Goal: Task Accomplishment & Management: Manage account settings

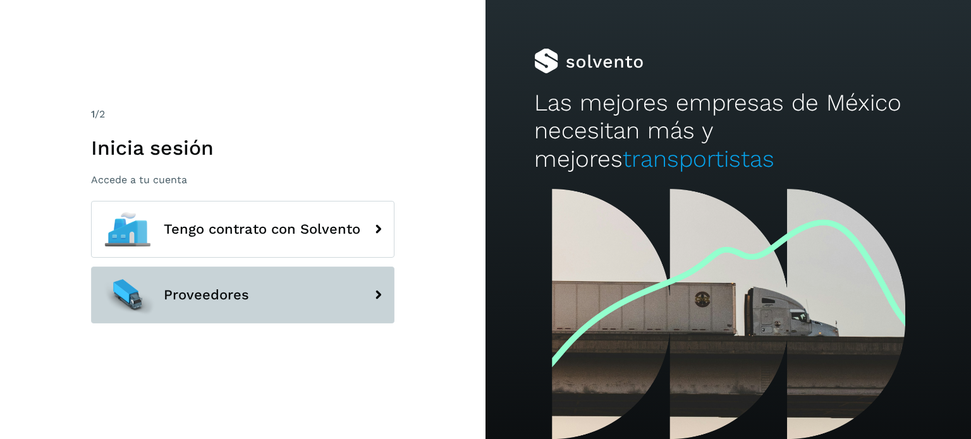
click at [295, 287] on button "Proveedores" at bounding box center [242, 295] width 303 height 57
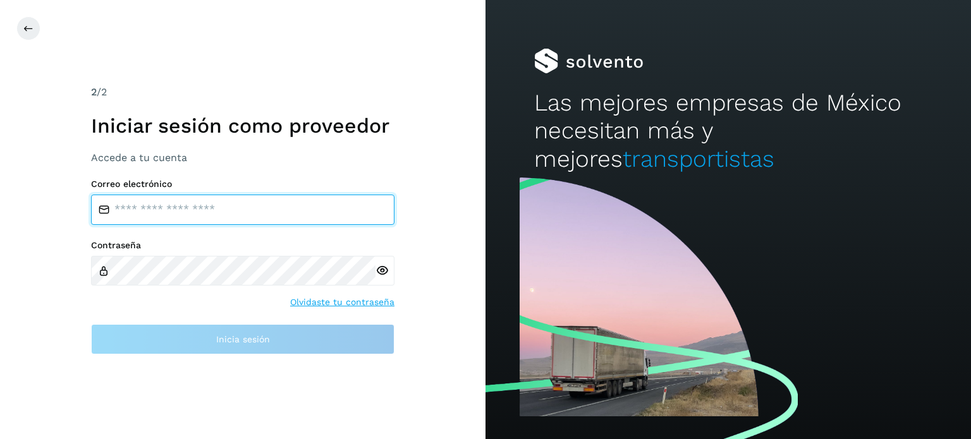
click at [203, 210] on input "email" at bounding box center [242, 210] width 303 height 30
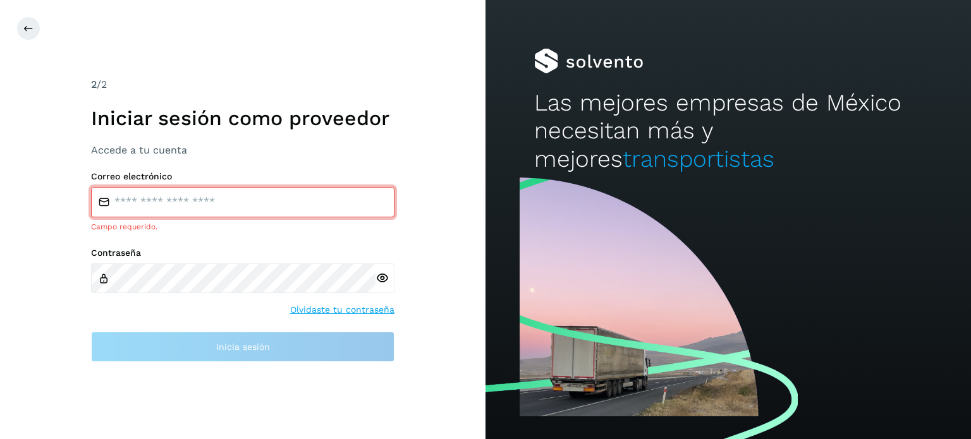
click at [169, 200] on input "email" at bounding box center [242, 202] width 303 height 30
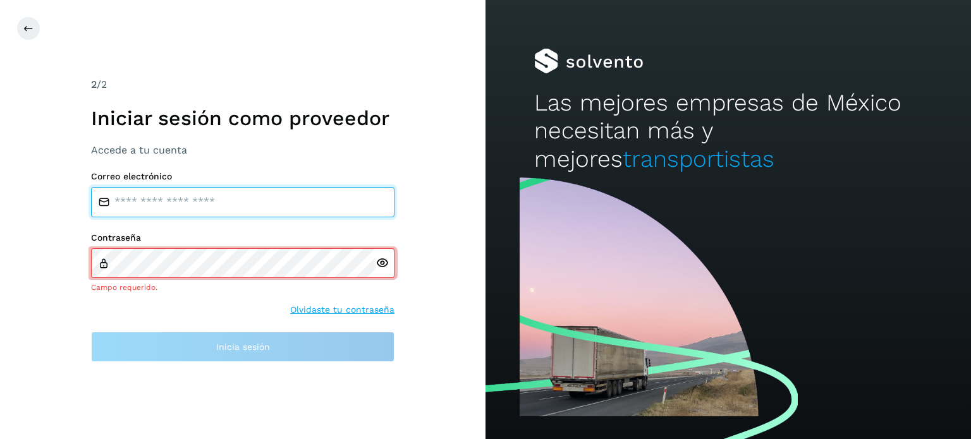
type input "**********"
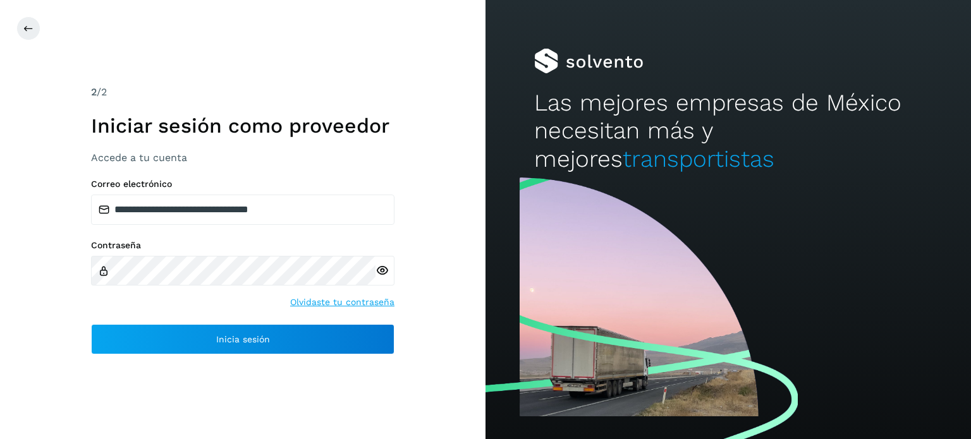
click at [386, 278] on div at bounding box center [384, 271] width 19 height 30
click at [375, 265] on icon at bounding box center [381, 270] width 13 height 13
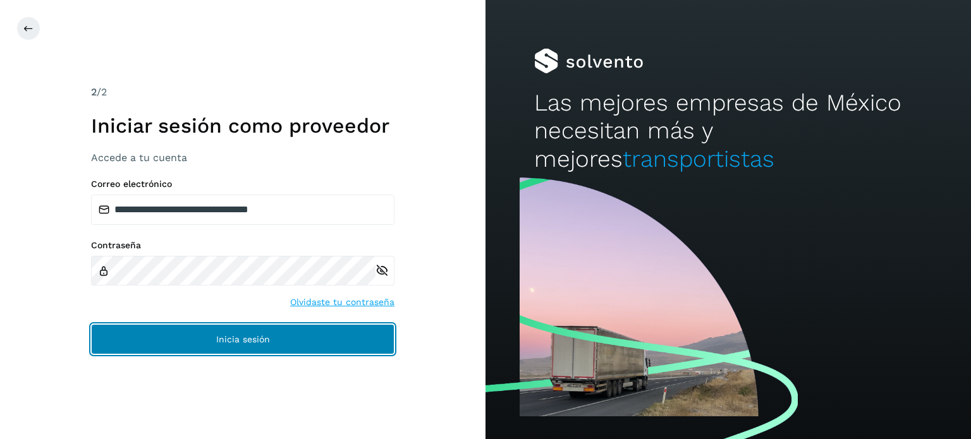
click at [202, 346] on button "Inicia sesión" at bounding box center [242, 339] width 303 height 30
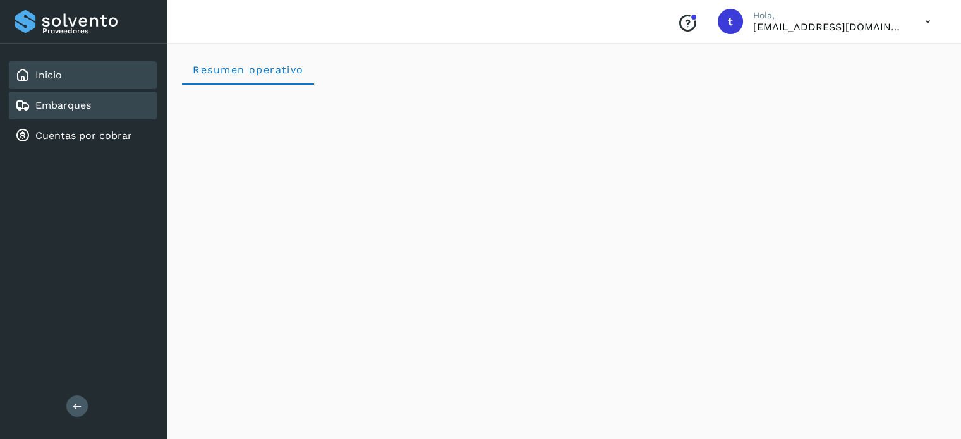
click at [88, 113] on div "Embarques" at bounding box center [83, 106] width 148 height 28
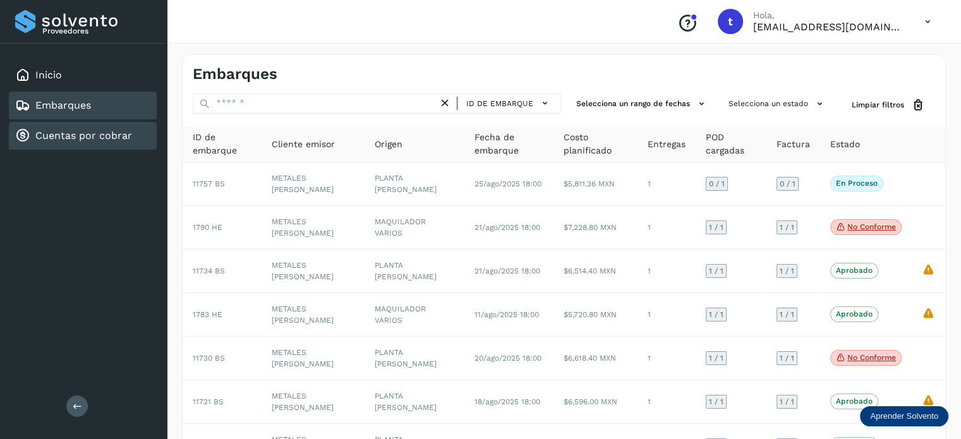
click at [85, 141] on div "Cuentas por cobrar" at bounding box center [73, 135] width 117 height 15
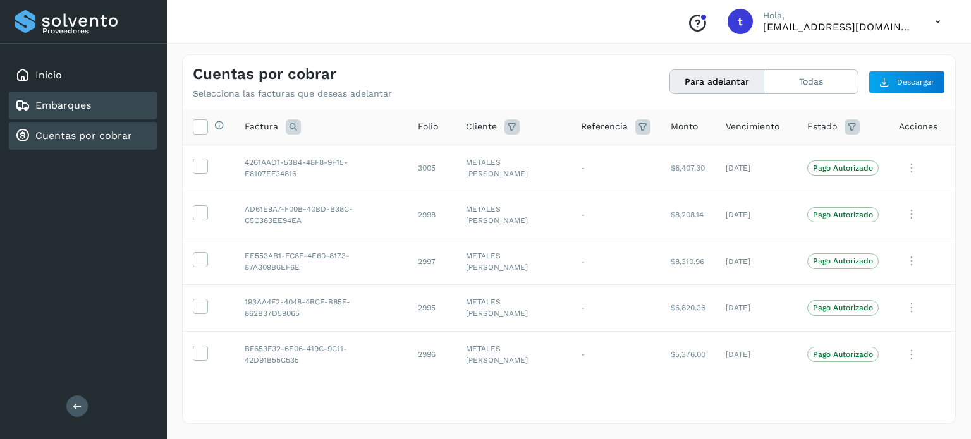
click at [132, 100] on div "Embarques" at bounding box center [83, 106] width 148 height 28
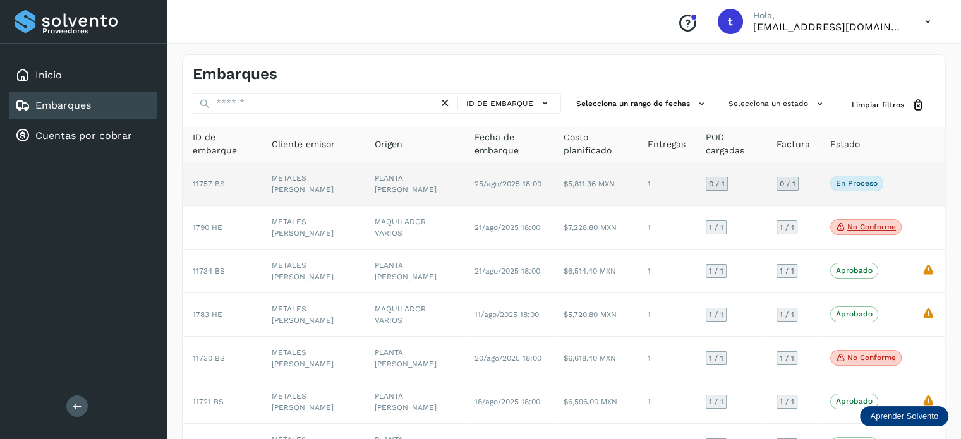
click at [369, 194] on td "PLANTA [PERSON_NAME]" at bounding box center [415, 184] width 100 height 44
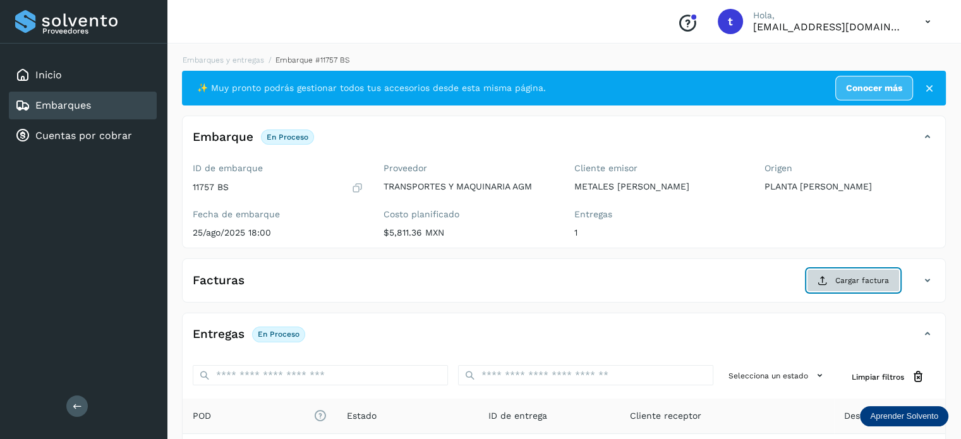
click at [862, 282] on span "Cargar factura" at bounding box center [863, 280] width 54 height 11
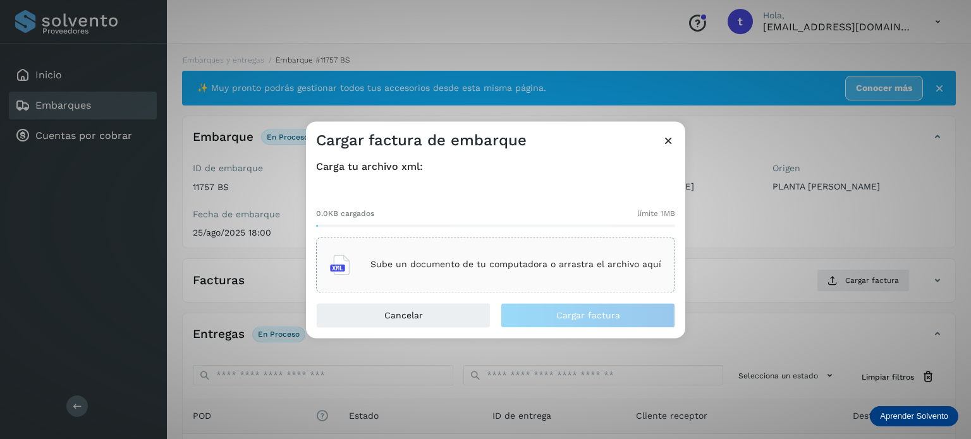
click at [413, 256] on div "Sube un documento de tu computadora o arrastra el archivo aquí" at bounding box center [495, 265] width 331 height 34
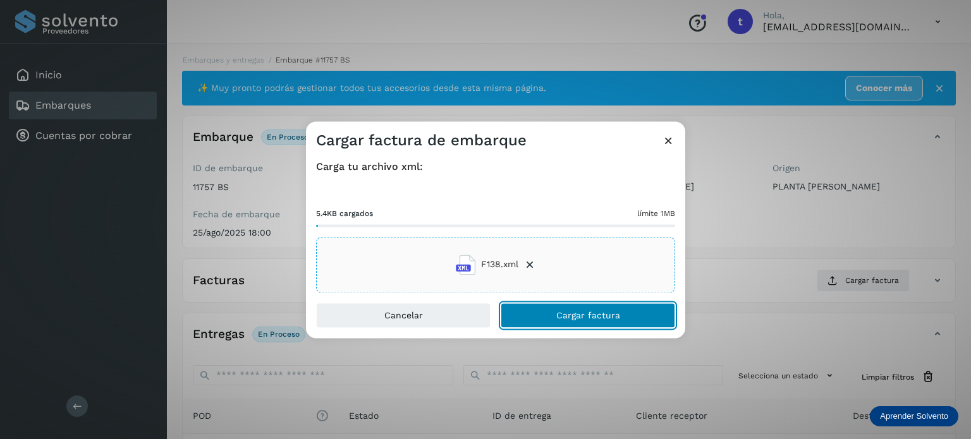
click at [559, 315] on span "Cargar factura" at bounding box center [588, 315] width 64 height 9
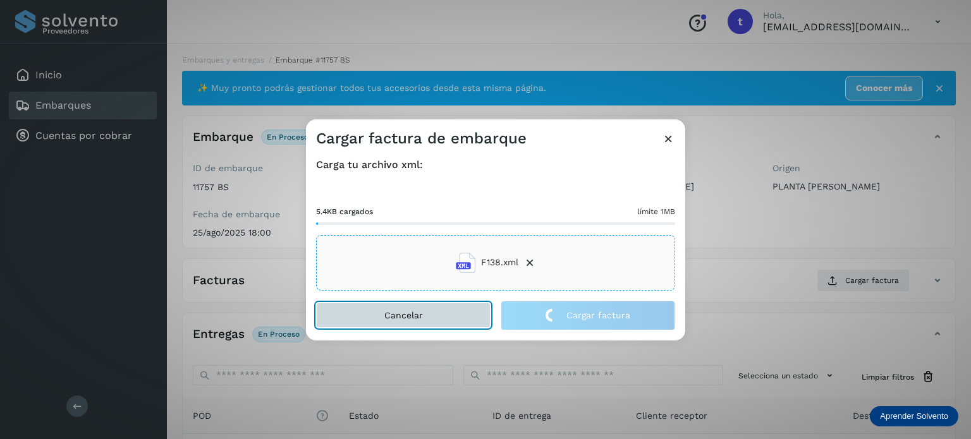
click at [443, 315] on button "Cancelar" at bounding box center [403, 315] width 174 height 25
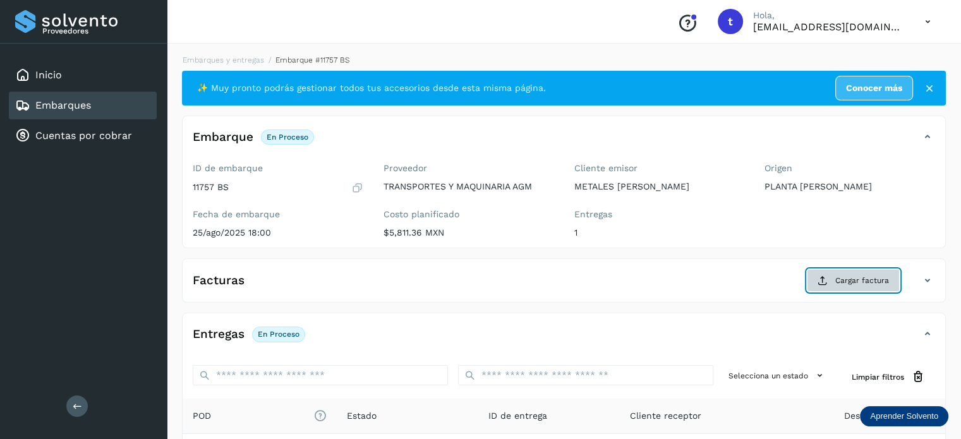
click at [849, 286] on button "Cargar factura" at bounding box center [853, 280] width 93 height 23
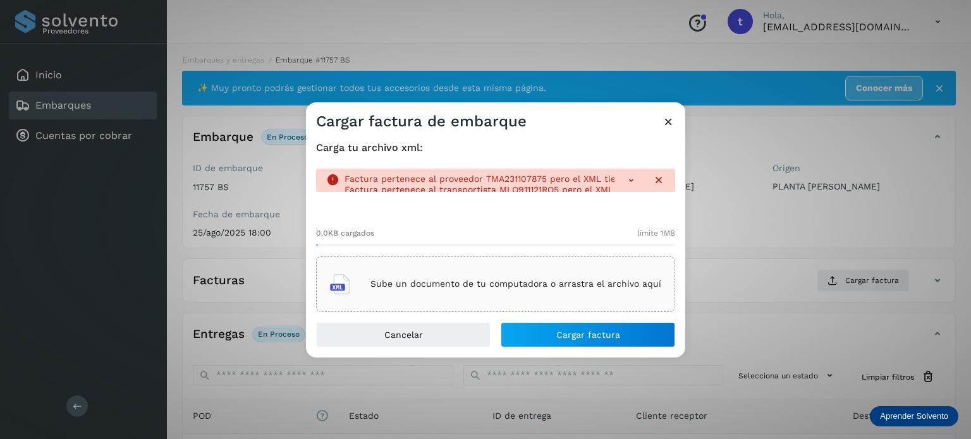
click at [461, 280] on p "Sube un documento de tu computadora o arrastra el archivo aquí" at bounding box center [515, 284] width 291 height 11
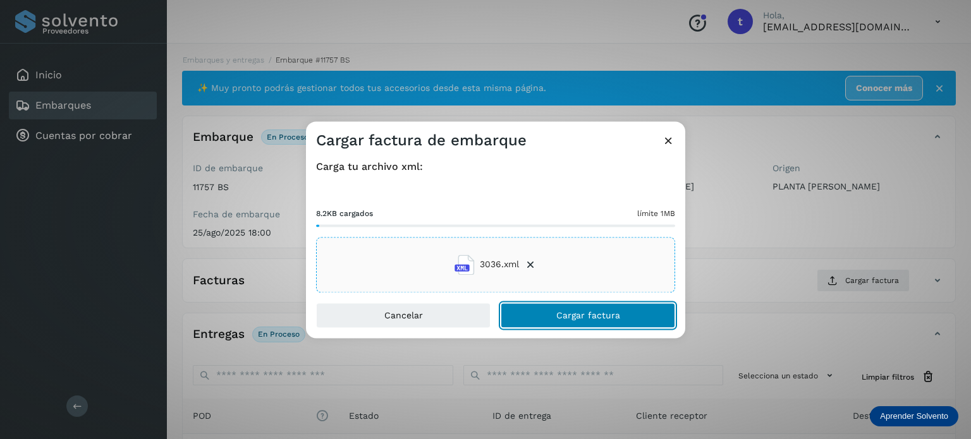
click at [608, 319] on span "Cargar factura" at bounding box center [588, 315] width 64 height 9
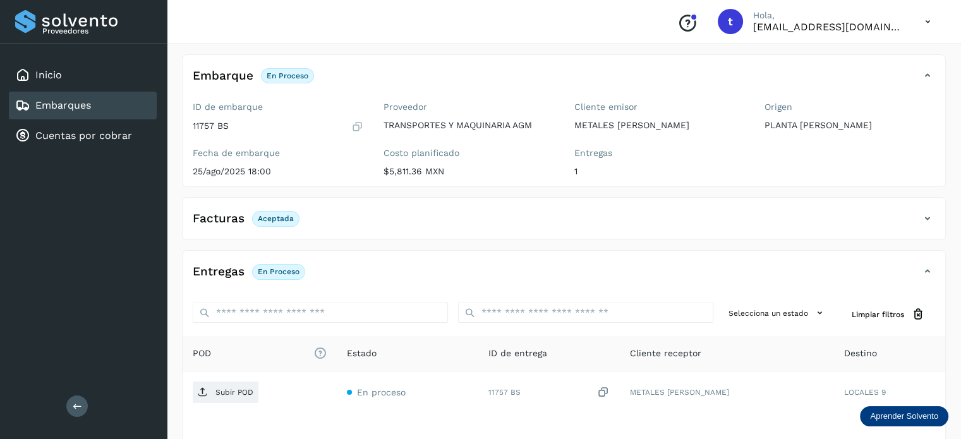
scroll to position [158, 0]
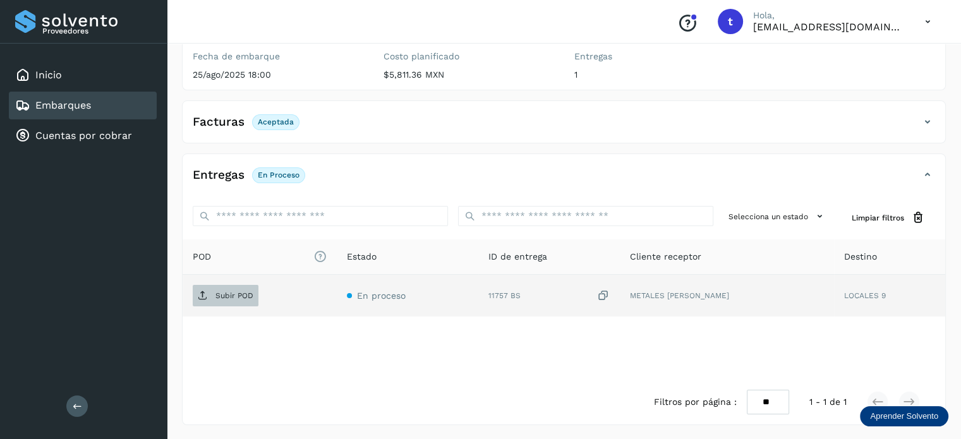
click at [217, 293] on p "Subir POD" at bounding box center [235, 295] width 38 height 9
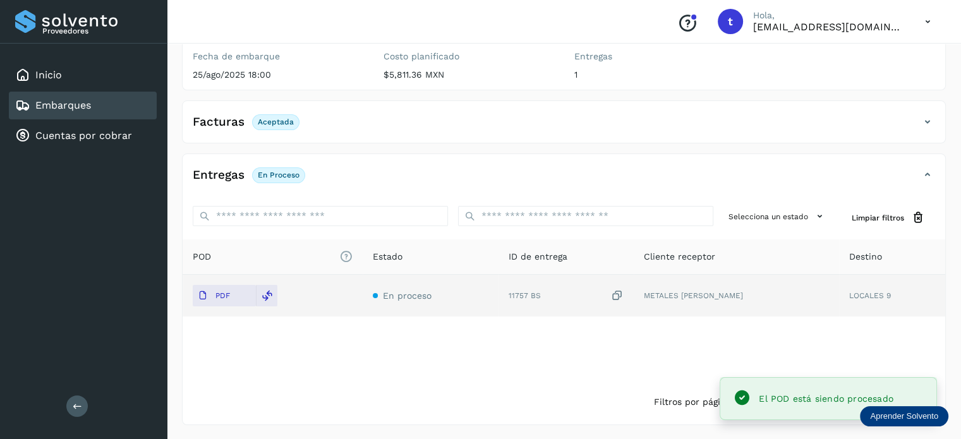
click at [118, 106] on div "Embarques" at bounding box center [83, 106] width 148 height 28
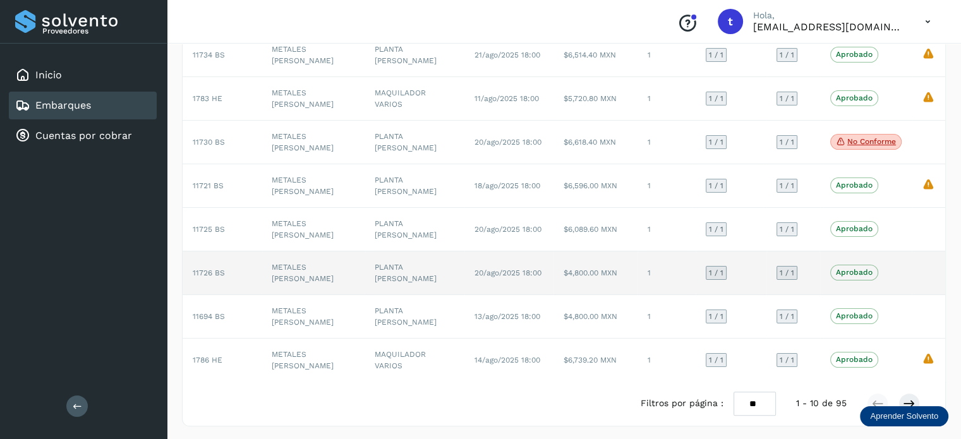
scroll to position [217, 0]
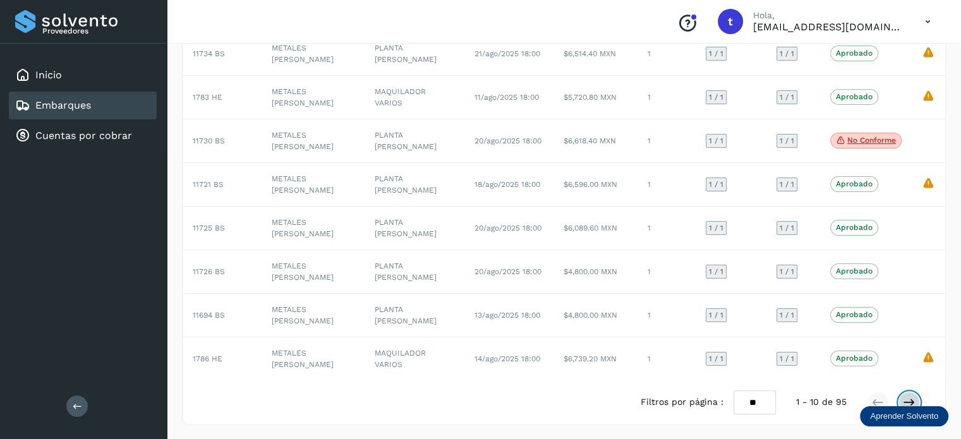
click at [904, 400] on icon at bounding box center [909, 402] width 13 height 13
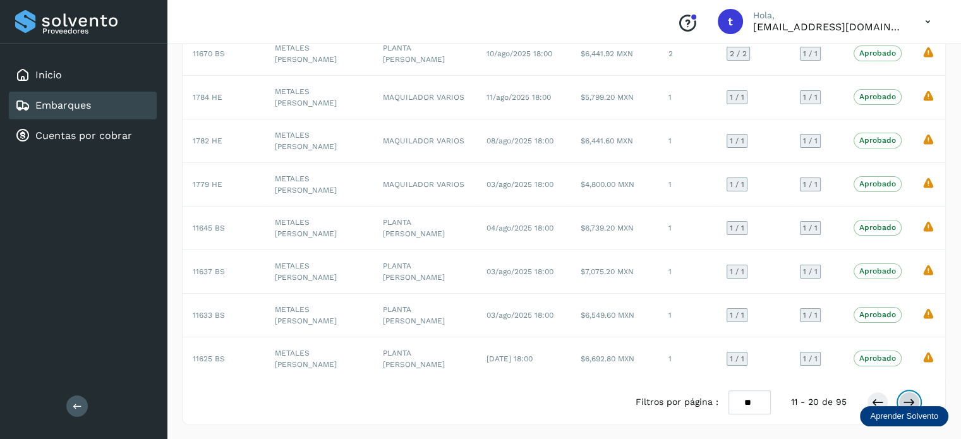
click at [910, 399] on icon at bounding box center [909, 402] width 13 height 13
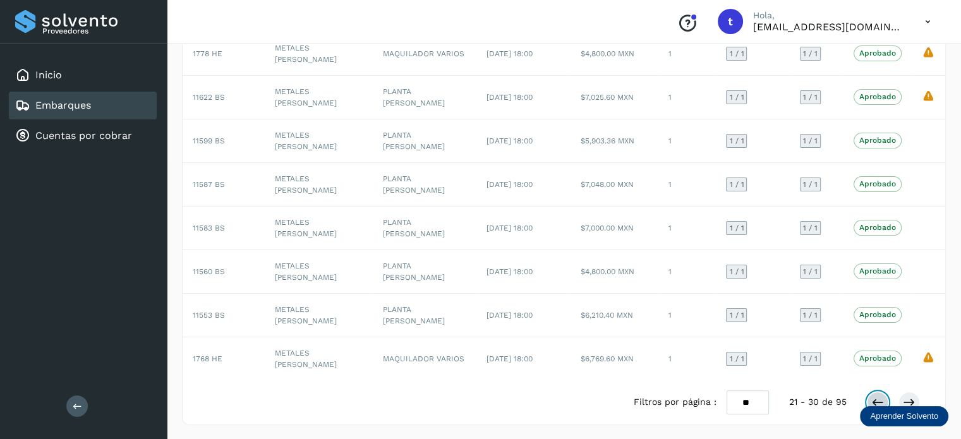
click at [879, 399] on icon at bounding box center [878, 402] width 13 height 13
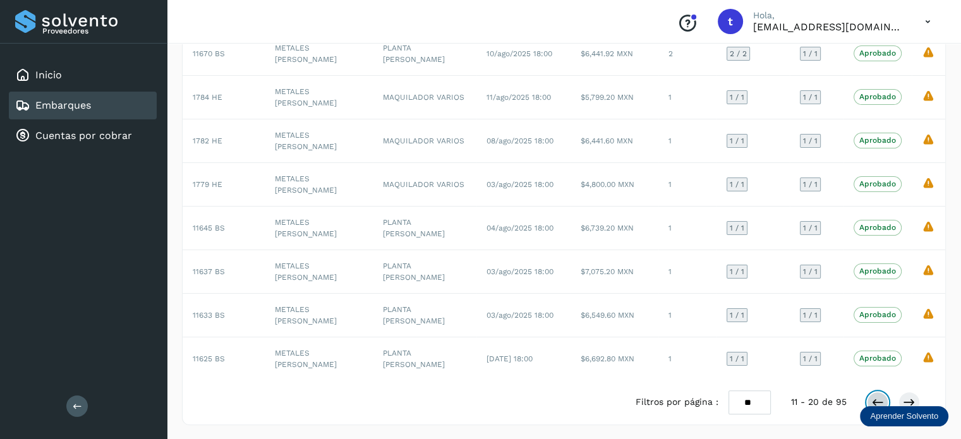
click at [879, 399] on icon at bounding box center [878, 402] width 13 height 13
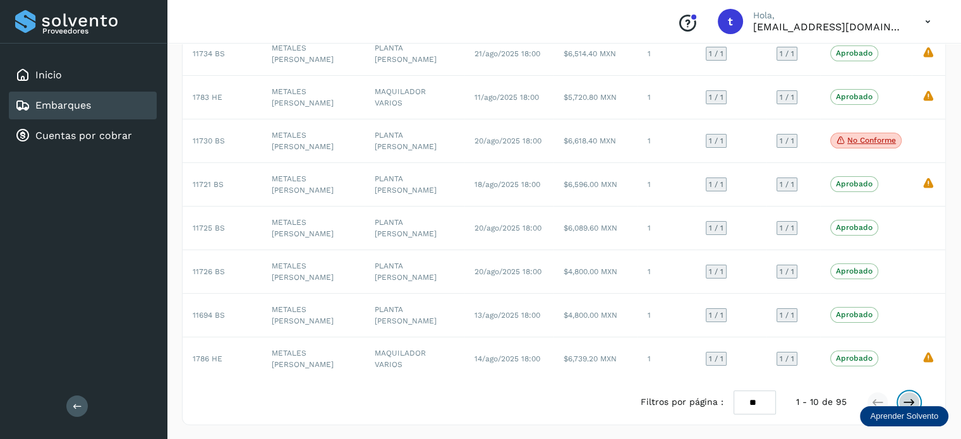
click at [906, 399] on icon at bounding box center [909, 402] width 13 height 13
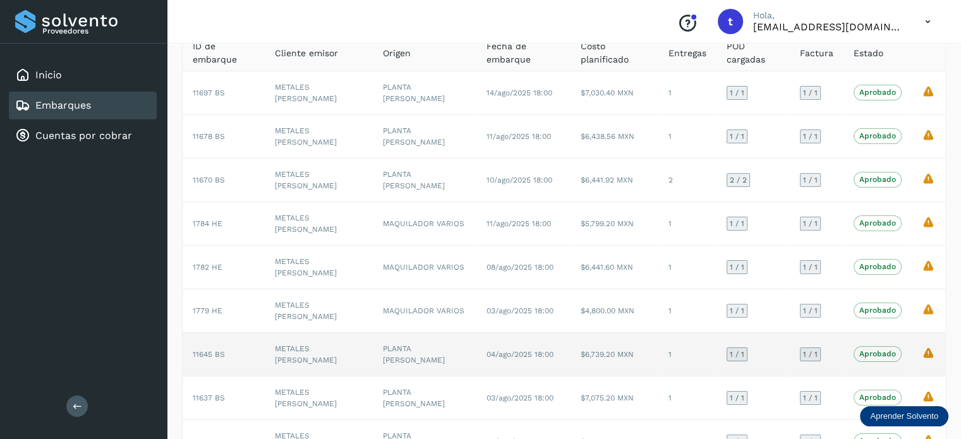
scroll to position [28, 0]
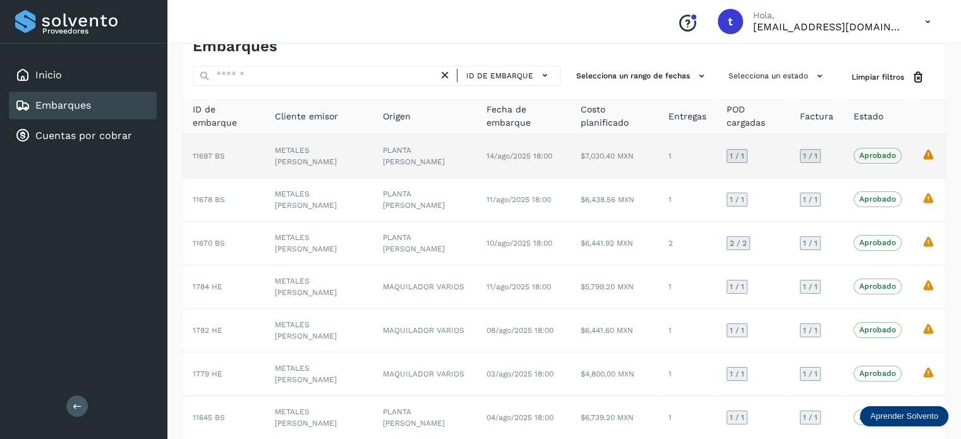
click at [926, 166] on td "La validación de Solvento para este embarque ha sido anulada debido al cambio d…" at bounding box center [928, 157] width 33 height 44
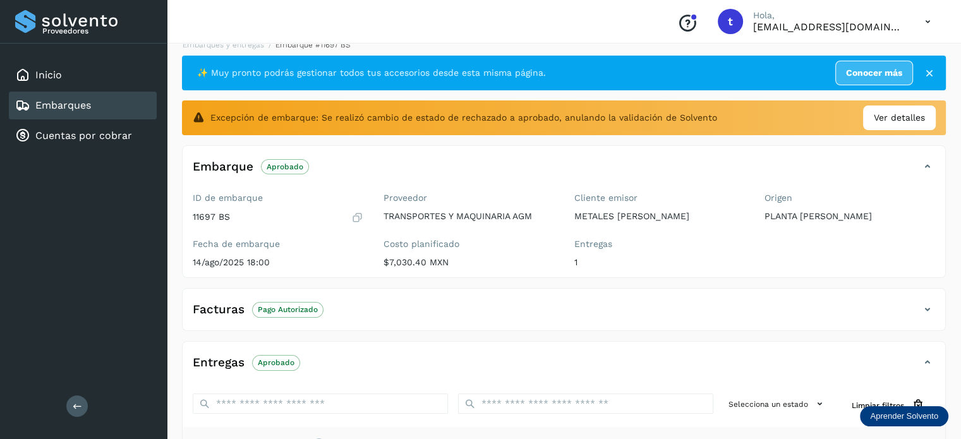
scroll to position [13, 0]
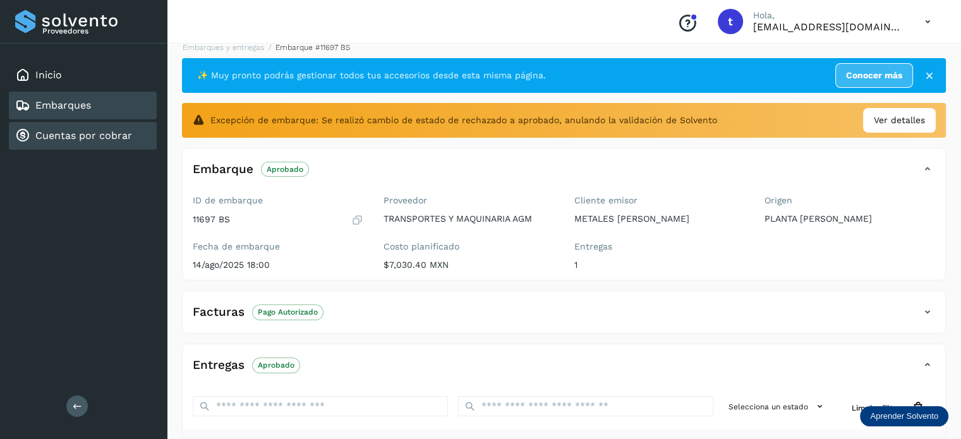
click at [121, 138] on link "Cuentas por cobrar" at bounding box center [83, 136] width 97 height 12
